Goal: Information Seeking & Learning: Compare options

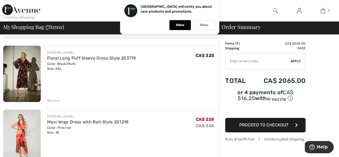
scroll to position [31, 0]
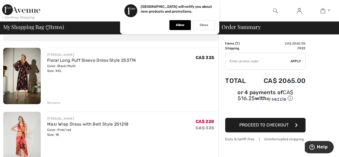
click at [24, 80] on img at bounding box center [21, 76] width 37 height 56
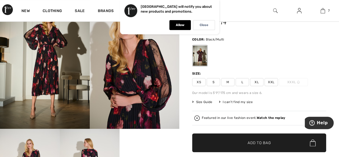
scroll to position [38, 0]
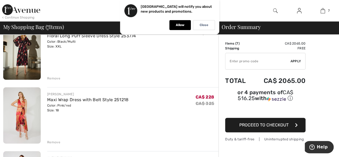
scroll to position [55, 0]
click at [36, 115] on img at bounding box center [21, 115] width 37 height 56
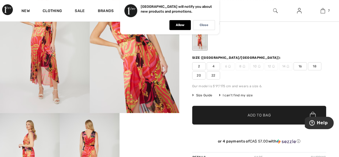
scroll to position [70, 0]
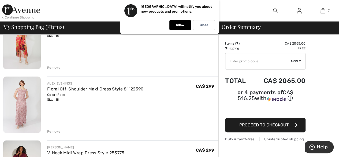
scroll to position [130, 0]
click at [54, 130] on div "Remove" at bounding box center [53, 130] width 13 height 5
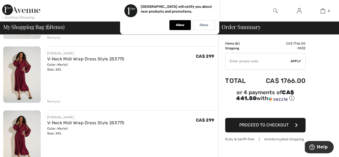
scroll to position [160, 0]
click at [25, 76] on img at bounding box center [21, 74] width 37 height 56
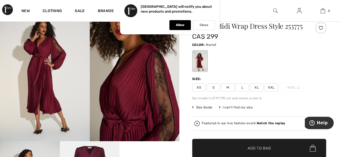
scroll to position [25, 0]
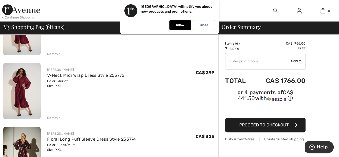
scroll to position [208, 0]
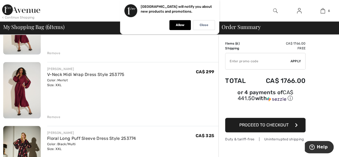
click at [57, 114] on div "Remove" at bounding box center [53, 116] width 13 height 5
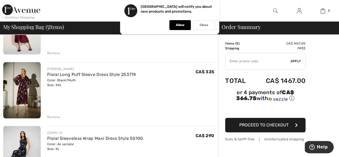
click at [54, 116] on div "Remove" at bounding box center [53, 116] width 13 height 5
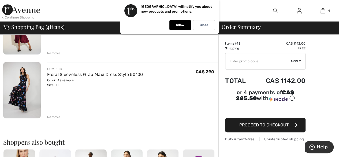
click at [21, 97] on img at bounding box center [21, 90] width 37 height 56
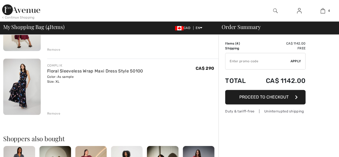
scroll to position [211, 0]
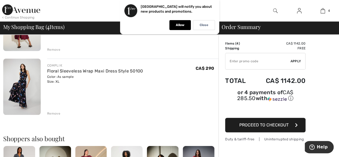
click at [52, 112] on div "Remove" at bounding box center [53, 113] width 13 height 5
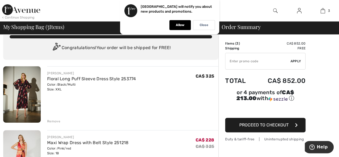
scroll to position [12, 0]
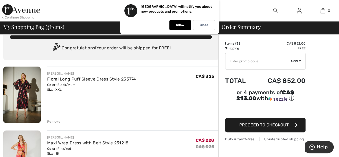
click at [28, 98] on img at bounding box center [21, 94] width 37 height 56
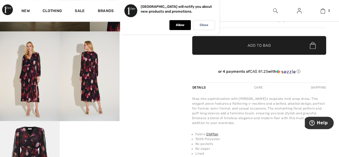
scroll to position [145, 0]
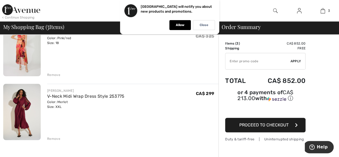
scroll to position [123, 0]
click at [54, 137] on div "Remove" at bounding box center [53, 138] width 13 height 5
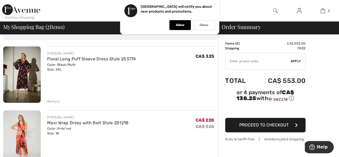
scroll to position [32, 0]
drag, startPoint x: 206, startPoint y: 25, endPoint x: 149, endPoint y: 72, distance: 73.7
click at [149, 72] on div "JOSEPH RIBKOFF Floral Long Puff Sleeve Dress Style 253774 Color: Black/Multi Si…" at bounding box center [132, 74] width 171 height 57
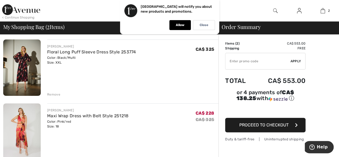
scroll to position [39, 0]
click at [21, 73] on img at bounding box center [21, 68] width 37 height 56
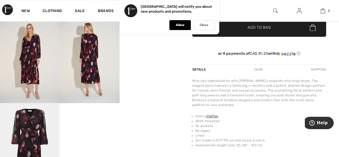
scroll to position [154, 0]
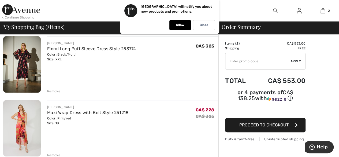
click at [32, 129] on img at bounding box center [21, 128] width 37 height 56
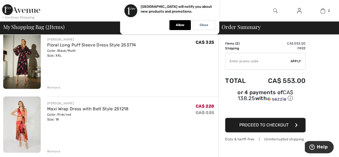
click at [57, 149] on div "Remove" at bounding box center [53, 151] width 13 height 5
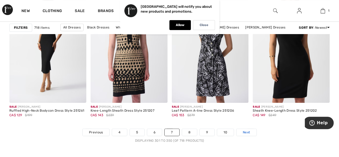
click at [246, 130] on span "Next" at bounding box center [246, 132] width 7 height 5
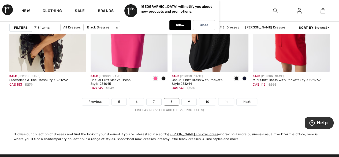
scroll to position [2190, 0]
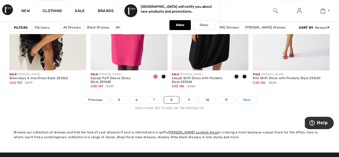
click at [247, 97] on span "Next" at bounding box center [246, 99] width 7 height 5
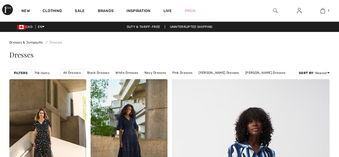
checkbox input "true"
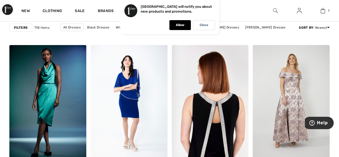
scroll to position [669, 0]
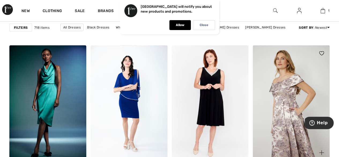
click at [292, 99] on img at bounding box center [290, 102] width 77 height 115
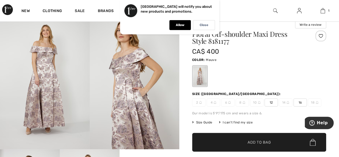
scroll to position [17, 0]
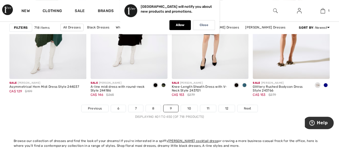
scroll to position [2181, 0]
click at [245, 106] on span "Next" at bounding box center [247, 107] width 7 height 5
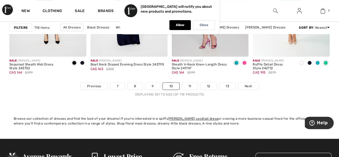
scroll to position [2204, 0]
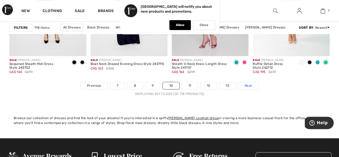
click at [248, 84] on span "Next" at bounding box center [247, 85] width 7 height 5
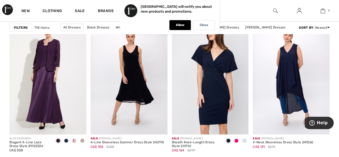
scroll to position [2125, 0]
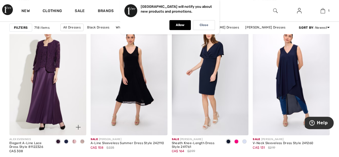
drag, startPoint x: 75, startPoint y: 139, endPoint x: 26, endPoint y: 78, distance: 78.1
click at [26, 78] on img at bounding box center [47, 77] width 77 height 115
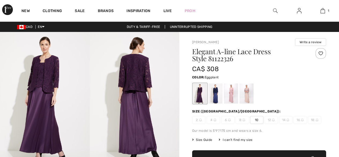
checkbox input "true"
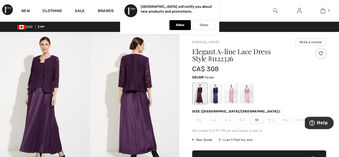
click at [248, 94] on div at bounding box center [246, 93] width 14 height 20
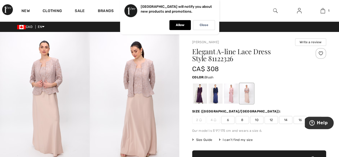
click at [233, 92] on div at bounding box center [231, 93] width 14 height 20
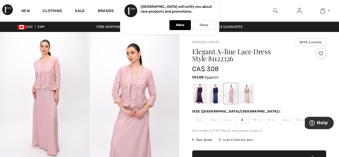
click at [201, 89] on div at bounding box center [200, 93] width 14 height 20
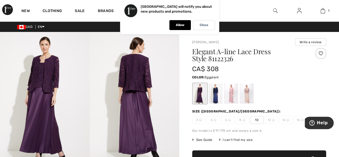
drag, startPoint x: 247, startPoint y: 91, endPoint x: 152, endPoint y: 76, distance: 95.8
click at [152, 76] on img at bounding box center [135, 99] width 90 height 134
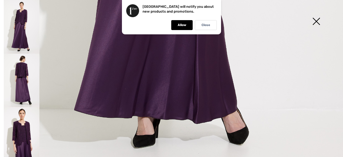
scroll to position [327, 0]
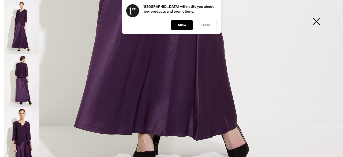
click at [204, 24] on p "Close" at bounding box center [205, 25] width 9 height 4
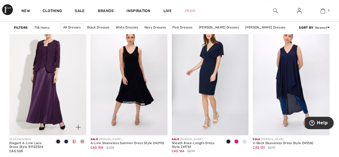
click at [82, 139] on span at bounding box center [82, 141] width 4 height 4
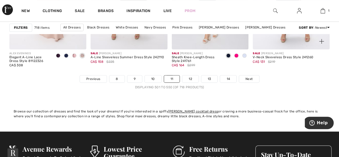
scroll to position [2215, 0]
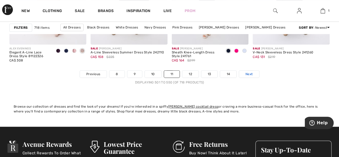
click at [249, 71] on span "Next" at bounding box center [248, 73] width 7 height 5
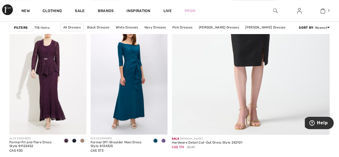
scroll to position [205, 0]
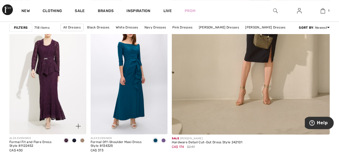
click at [82, 139] on span at bounding box center [82, 140] width 4 height 4
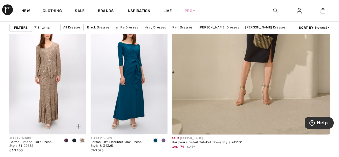
click at [66, 138] on span at bounding box center [66, 140] width 4 height 4
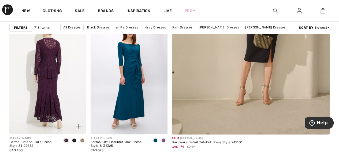
click at [58, 107] on img at bounding box center [47, 76] width 77 height 115
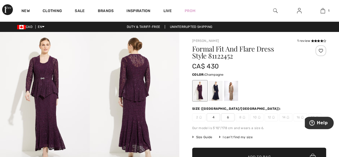
click at [233, 93] on div at bounding box center [231, 91] width 14 height 20
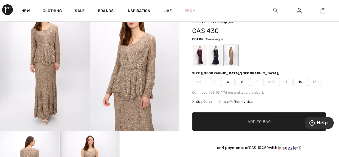
scroll to position [35, 0]
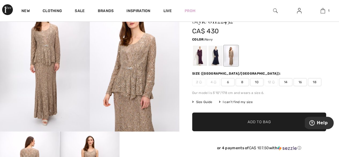
click at [216, 53] on div at bounding box center [215, 56] width 14 height 20
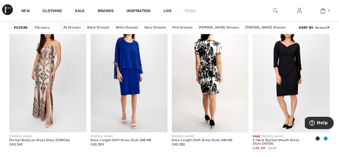
scroll to position [1985, 0]
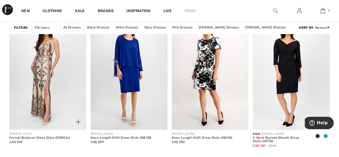
click at [59, 90] on img at bounding box center [47, 71] width 77 height 115
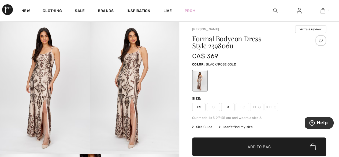
scroll to position [12, 0]
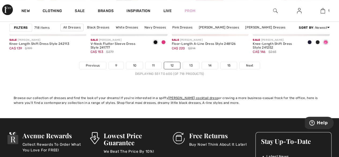
scroll to position [2228, 0]
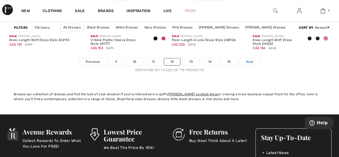
click at [248, 59] on span "Next" at bounding box center [249, 61] width 7 height 5
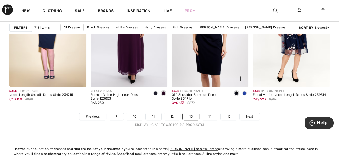
scroll to position [2181, 0]
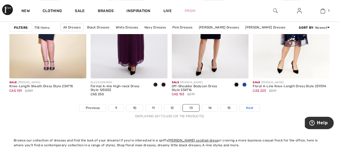
click at [248, 105] on span "Next" at bounding box center [249, 107] width 7 height 5
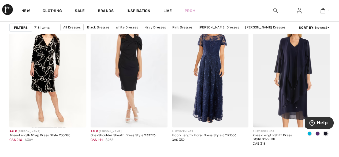
scroll to position [703, 0]
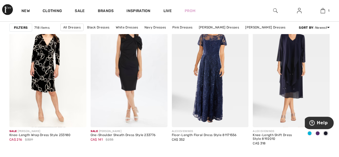
click at [316, 132] on span at bounding box center [317, 133] width 4 height 4
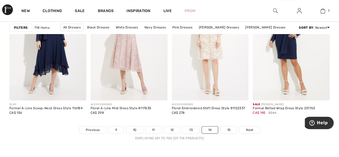
scroll to position [2160, 0]
click at [248, 128] on span "Next" at bounding box center [249, 129] width 7 height 5
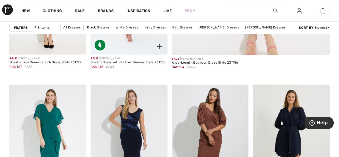
scroll to position [285, 0]
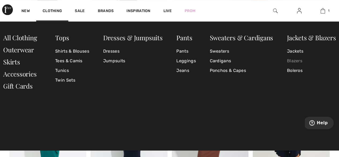
click at [293, 61] on link "Blazers" at bounding box center [311, 61] width 49 height 10
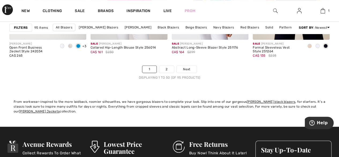
scroll to position [2220, 0]
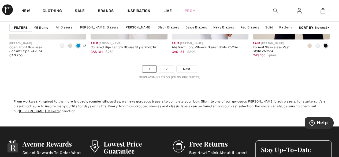
drag, startPoint x: 186, startPoint y: 66, endPoint x: 114, endPoint y: 71, distance: 71.9
click at [114, 71] on nav "1 2 Next Displaying 1 to 50 (of 95 products)" at bounding box center [169, 72] width 320 height 14
click at [166, 66] on link "2" at bounding box center [166, 68] width 15 height 7
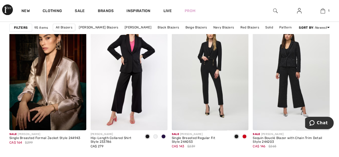
scroll to position [357, 0]
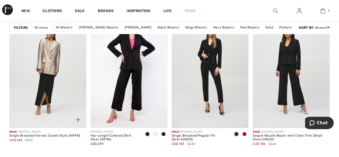
click at [55, 74] on img at bounding box center [47, 69] width 77 height 115
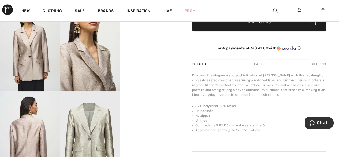
scroll to position [164, 0]
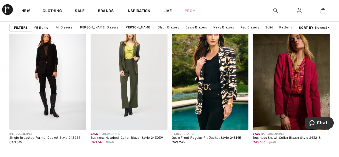
scroll to position [702, 0]
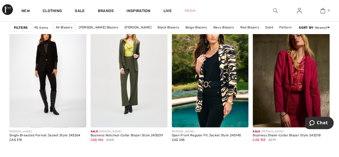
click at [294, 84] on img at bounding box center [290, 69] width 77 height 115
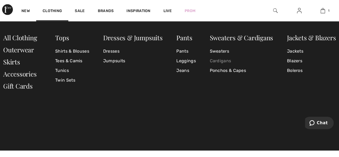
click at [222, 62] on link "Cardigans" at bounding box center [240, 61] width 63 height 10
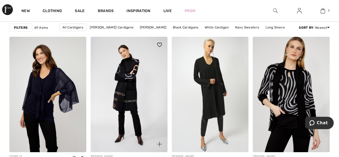
scroll to position [963, 0]
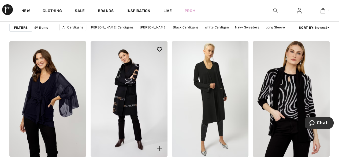
click at [143, 101] on img at bounding box center [128, 98] width 77 height 115
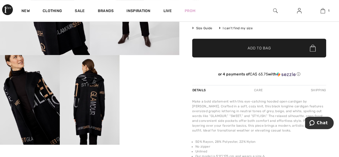
scroll to position [112, 0]
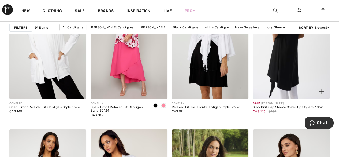
scroll to position [2016, 0]
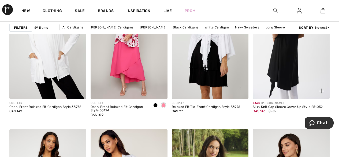
click at [289, 62] on img at bounding box center [290, 41] width 77 height 115
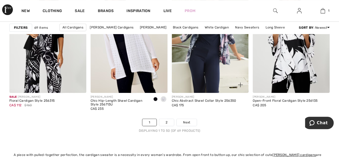
scroll to position [2168, 0]
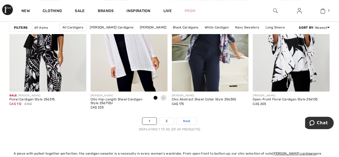
click at [185, 118] on span "Next" at bounding box center [186, 120] width 7 height 5
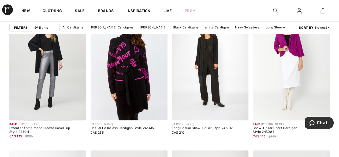
scroll to position [365, 0]
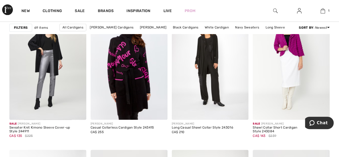
click at [135, 94] on img at bounding box center [128, 61] width 77 height 115
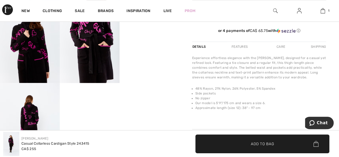
scroll to position [178, 0]
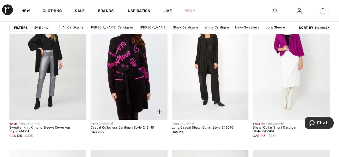
drag, startPoint x: 225, startPoint y: 85, endPoint x: 157, endPoint y: 79, distance: 68.5
click at [157, 79] on img at bounding box center [128, 61] width 77 height 115
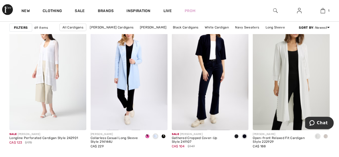
scroll to position [700, 0]
